Goal: Transaction & Acquisition: Purchase product/service

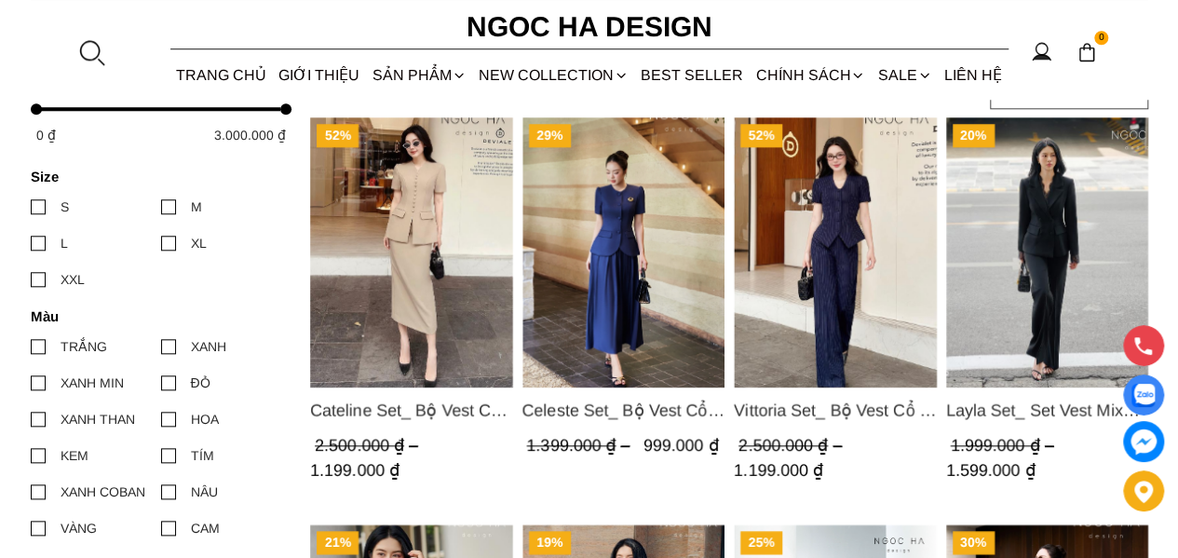
scroll to position [838, 0]
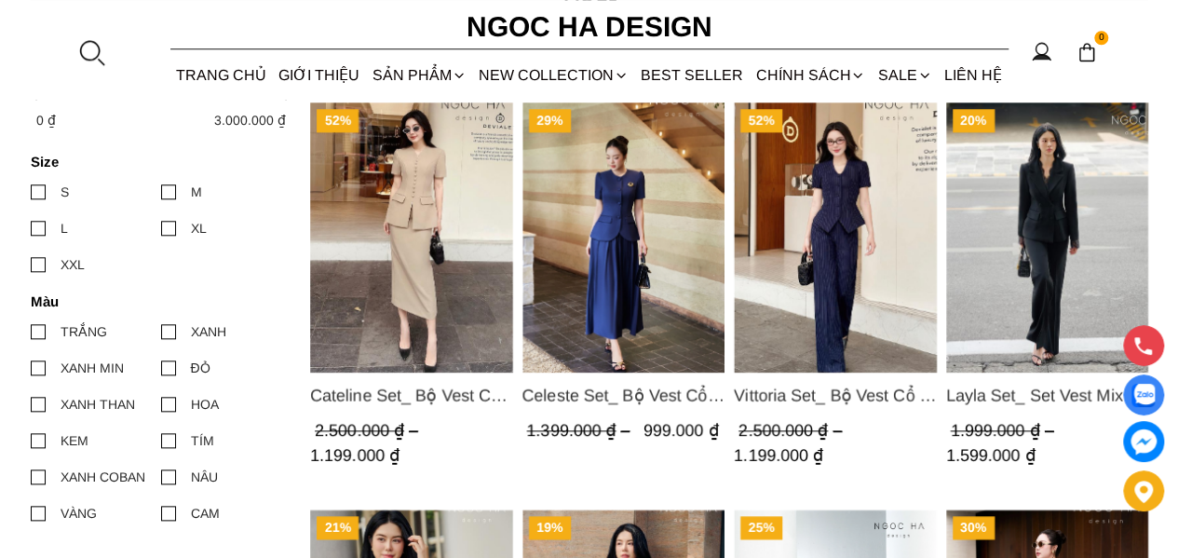
click at [1002, 228] on img "Product image - Layla Set_ Set Vest Mix Ren Đen Quần Suông BQ-06" at bounding box center [1046, 237] width 203 height 270
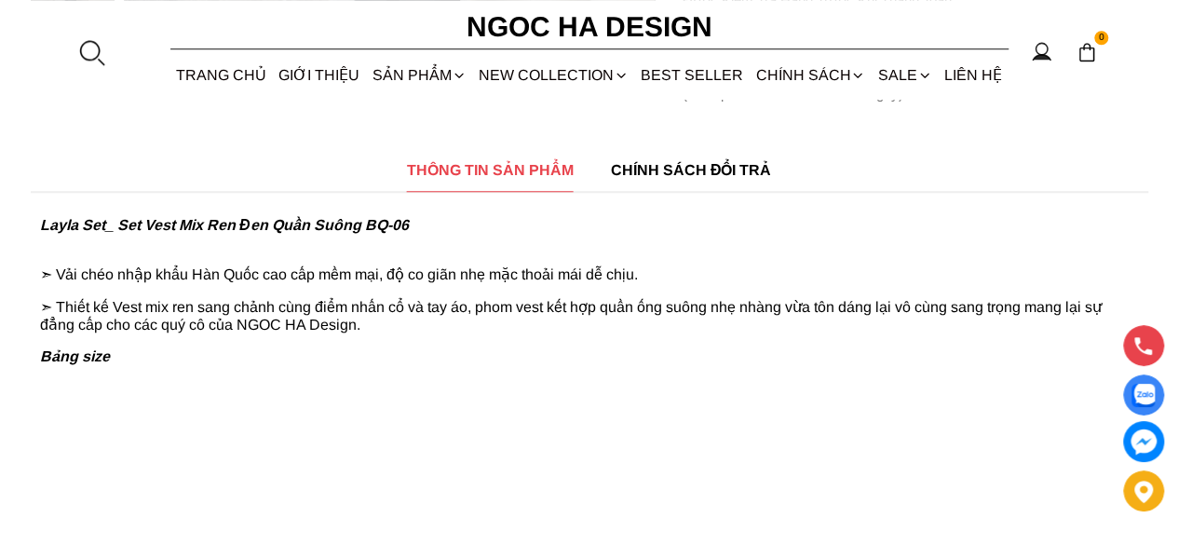
scroll to position [279, 0]
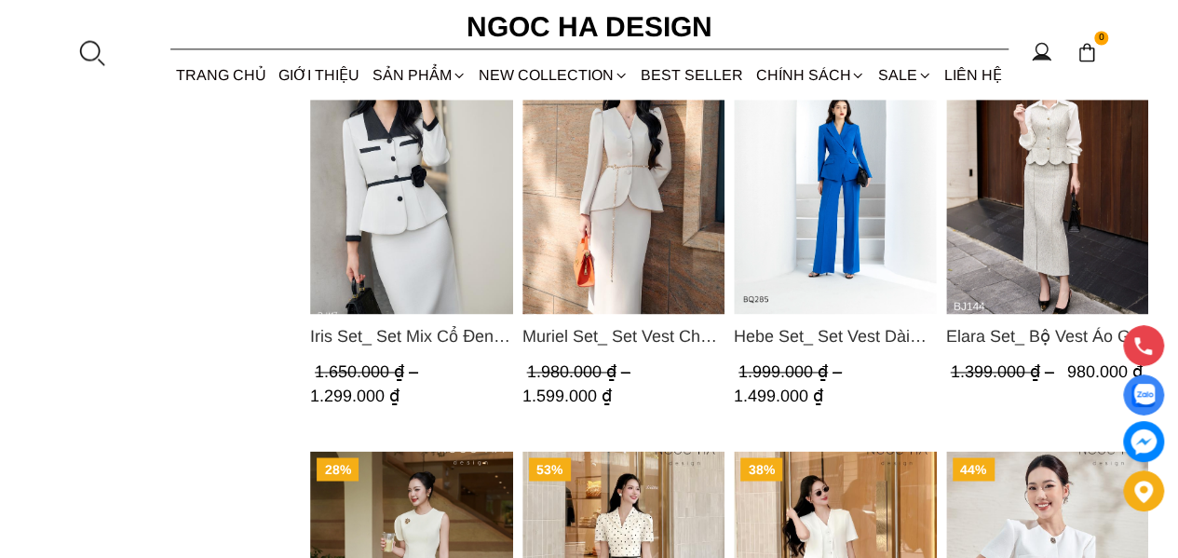
scroll to position [1211, 0]
